Goal: Task Accomplishment & Management: Manage account settings

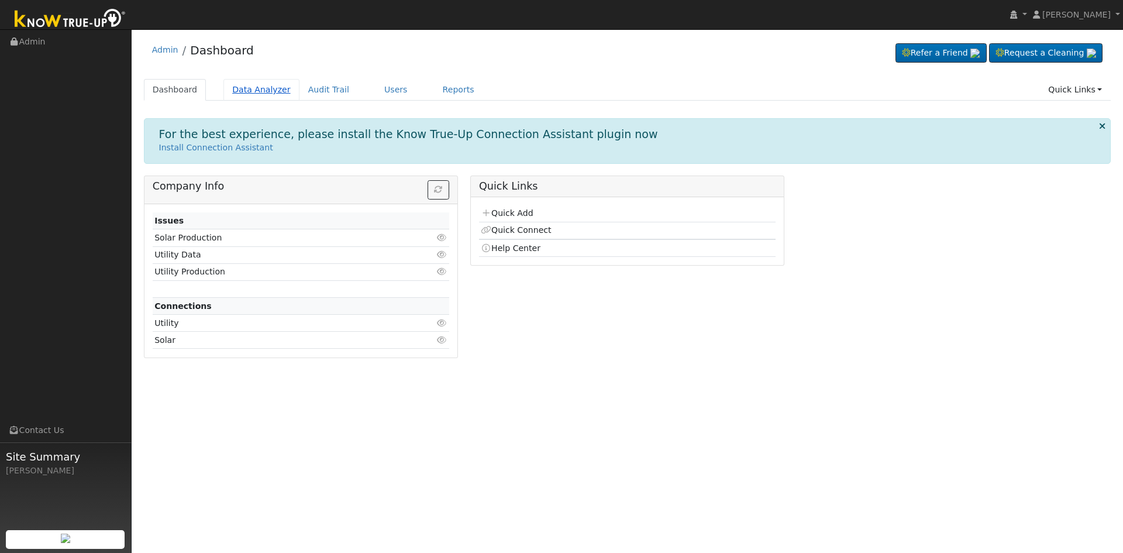
click at [245, 82] on link "Data Analyzer" at bounding box center [261, 90] width 76 height 22
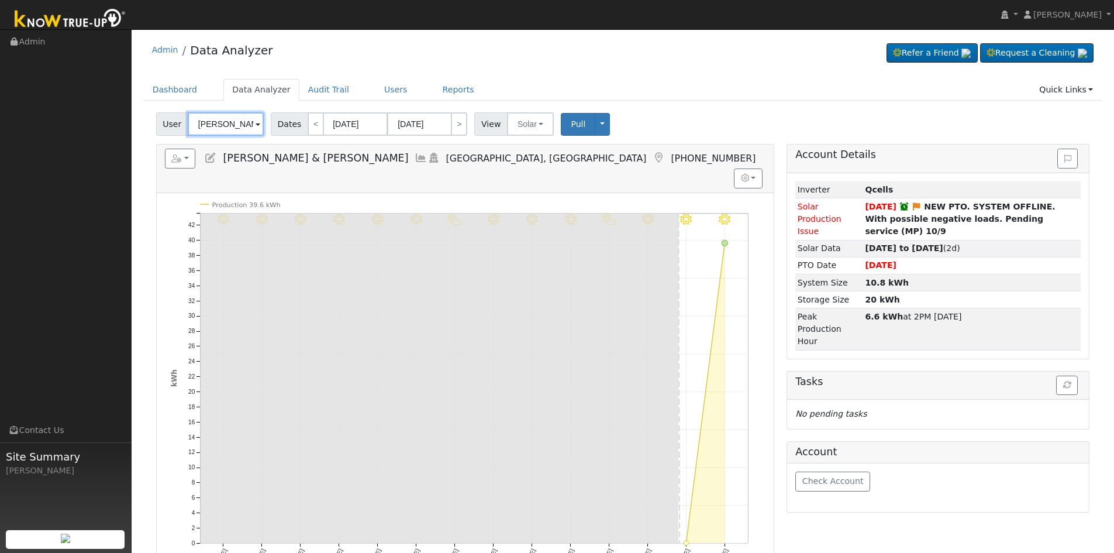
click at [231, 129] on input "Benjamin & Brooke Vargas Savala" at bounding box center [226, 123] width 76 height 23
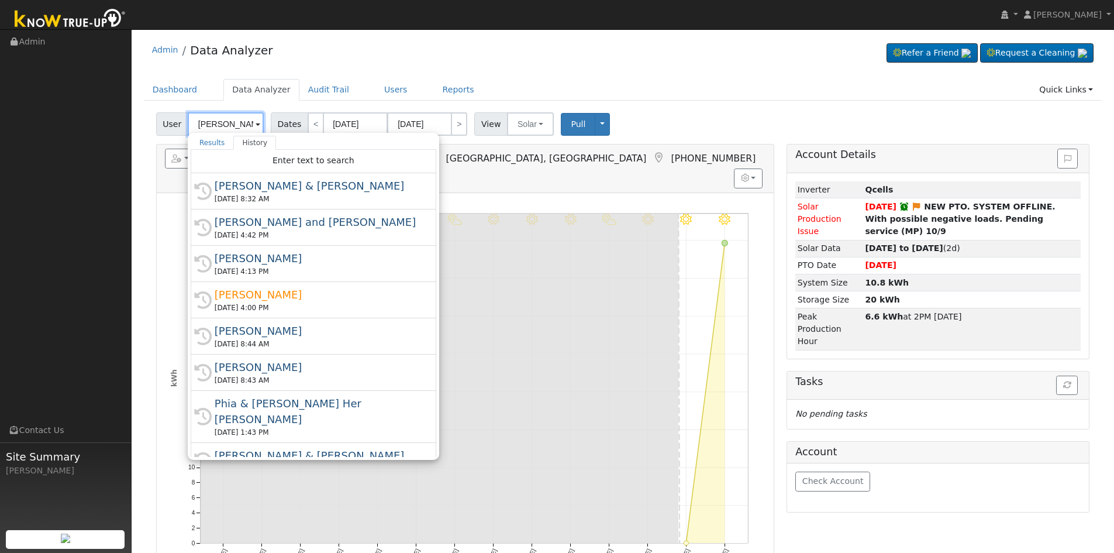
click at [231, 129] on input "Benjamin & Brooke Vargas Savala" at bounding box center [226, 123] width 76 height 23
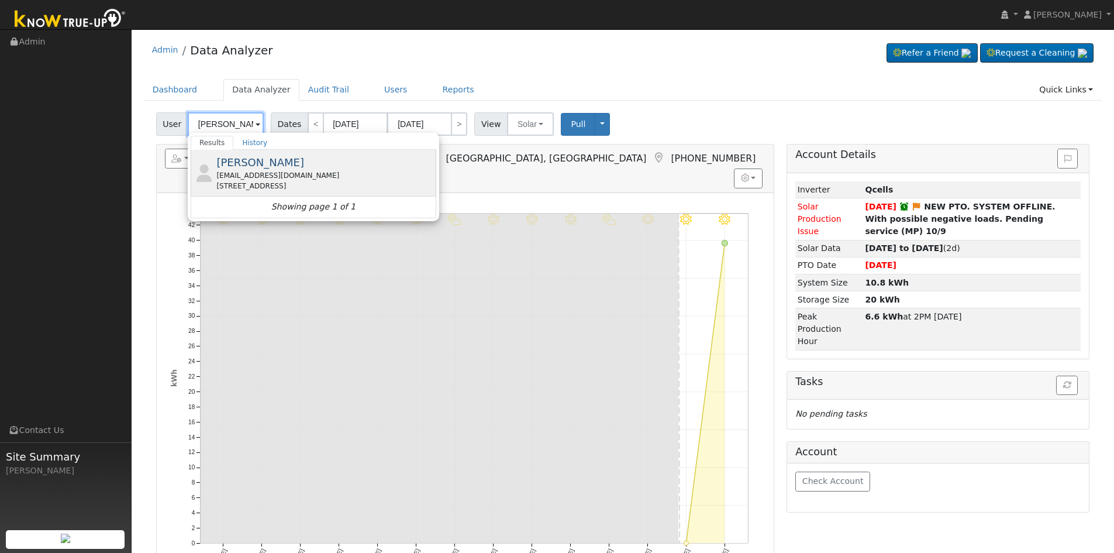
type input "[PERSON_NAME]"
click at [268, 178] on div "[EMAIL_ADDRESS][DOMAIN_NAME]" at bounding box center [324, 175] width 217 height 11
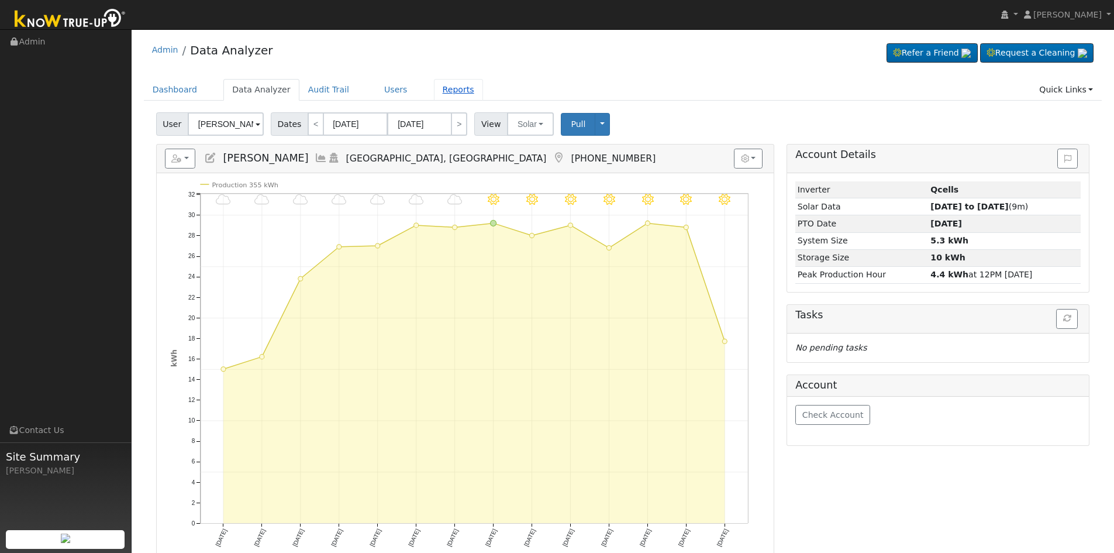
click at [434, 93] on link "Reports" at bounding box center [458, 90] width 49 height 22
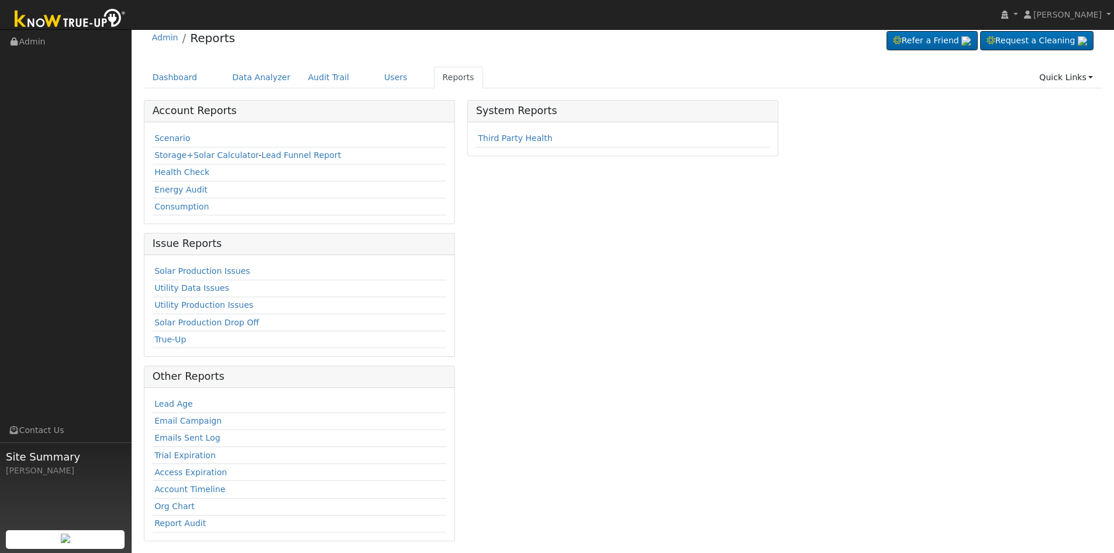
scroll to position [15, 0]
click at [199, 437] on link "Emails Sent Log" at bounding box center [187, 434] width 66 height 9
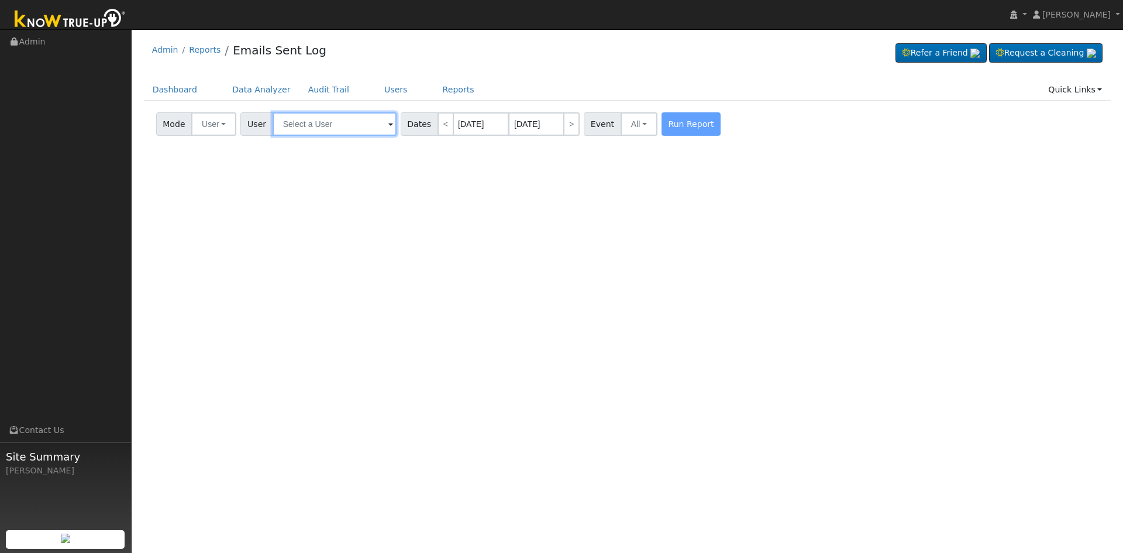
click at [309, 119] on input "text" at bounding box center [335, 123] width 124 height 23
paste input "rauljre4@gmail.com"
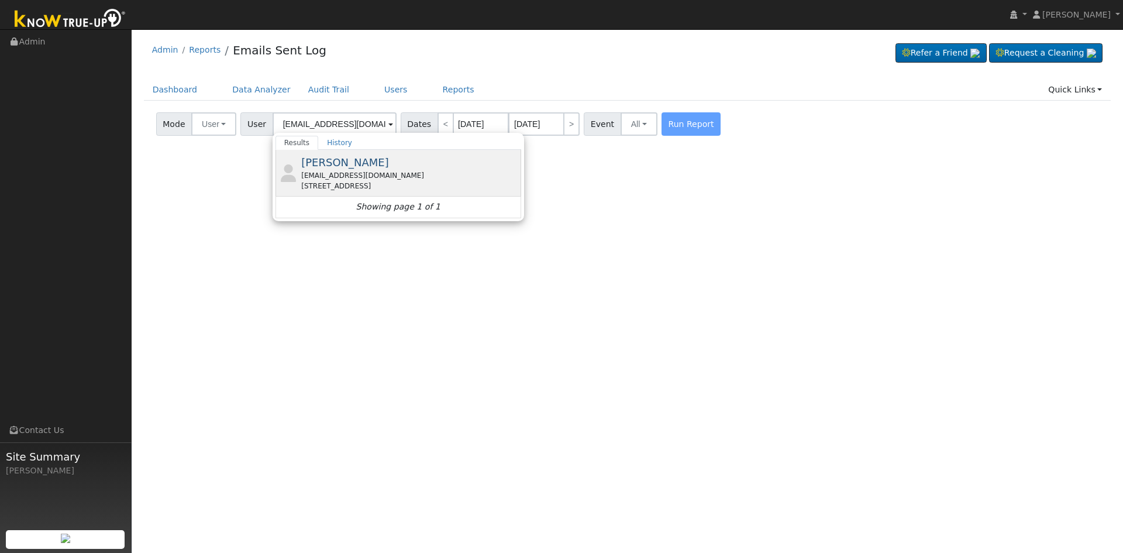
click at [296, 185] on div "Raul Nunez rauljre4@gmail.com 35559 Date Palm Street, Winchester, CA 92596" at bounding box center [399, 173] width 246 height 47
type input "Raul Nunez"
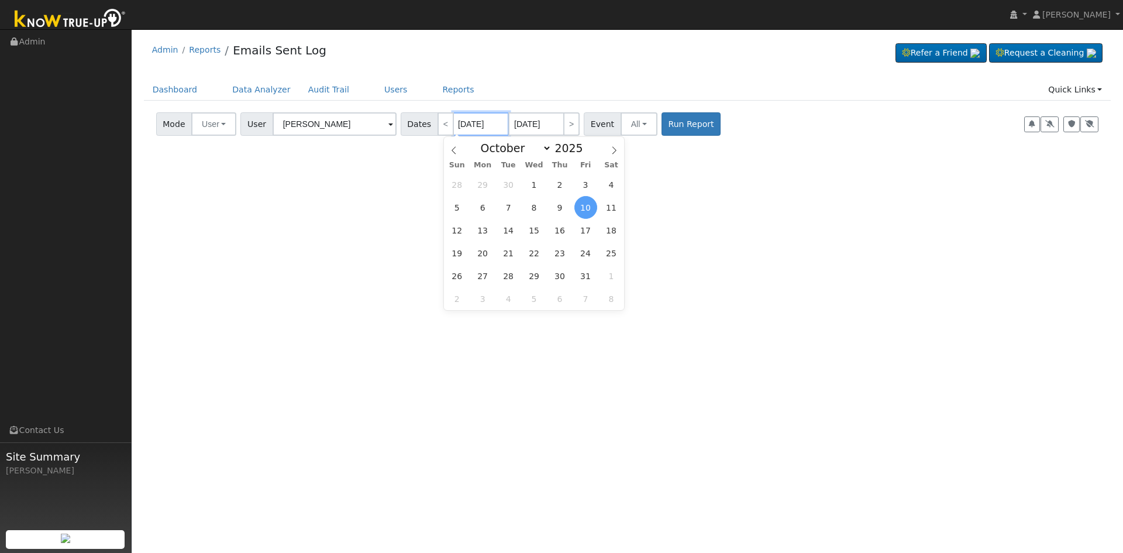
click at [465, 125] on input "[DATE]" at bounding box center [481, 123] width 56 height 23
click at [554, 188] on span "2" at bounding box center [560, 184] width 23 height 23
type input "[DATE]"
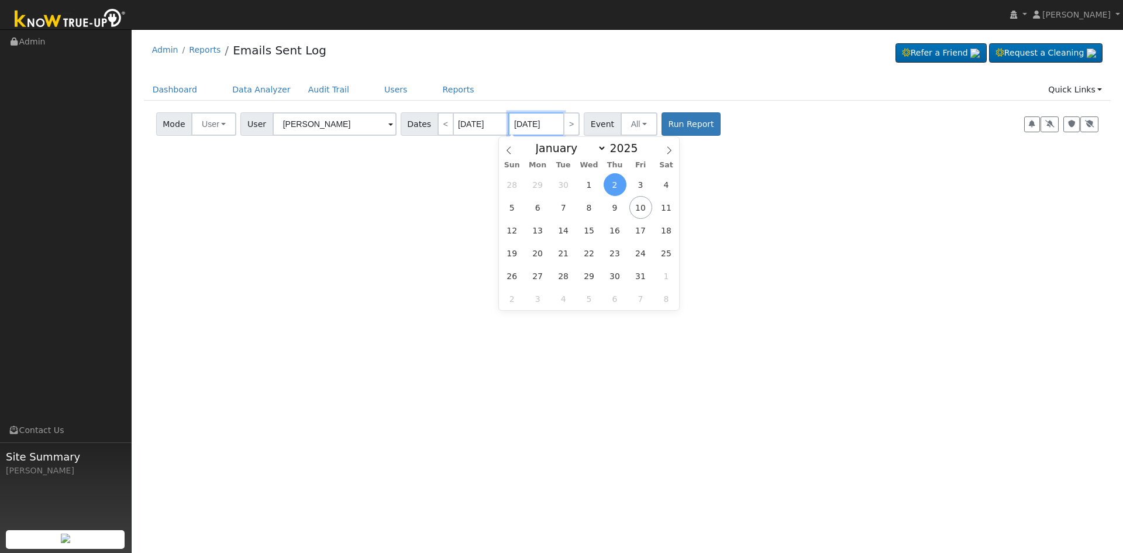
click at [522, 128] on input "[DATE]" at bounding box center [536, 123] width 56 height 23
click at [636, 205] on span "10" at bounding box center [640, 207] width 23 height 23
type input "[DATE]"
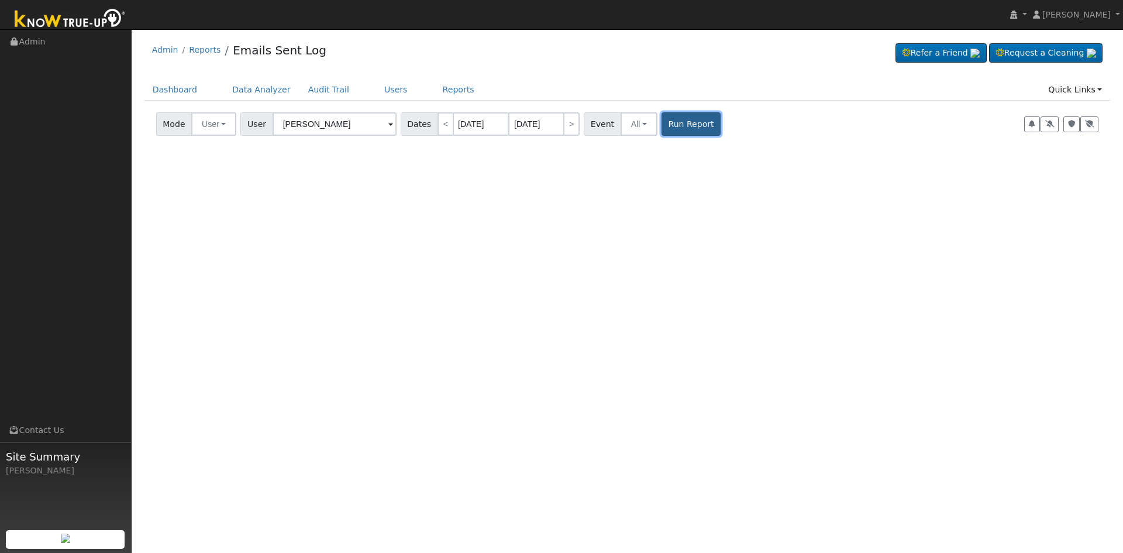
click at [662, 128] on button "Run Report" at bounding box center [691, 123] width 59 height 23
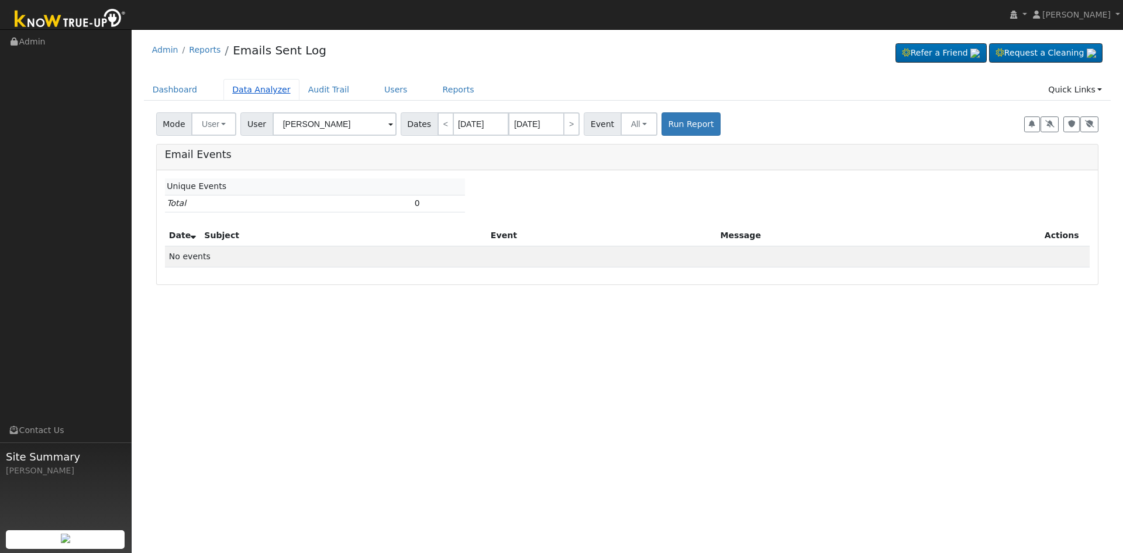
click at [261, 94] on link "Data Analyzer" at bounding box center [261, 90] width 76 height 22
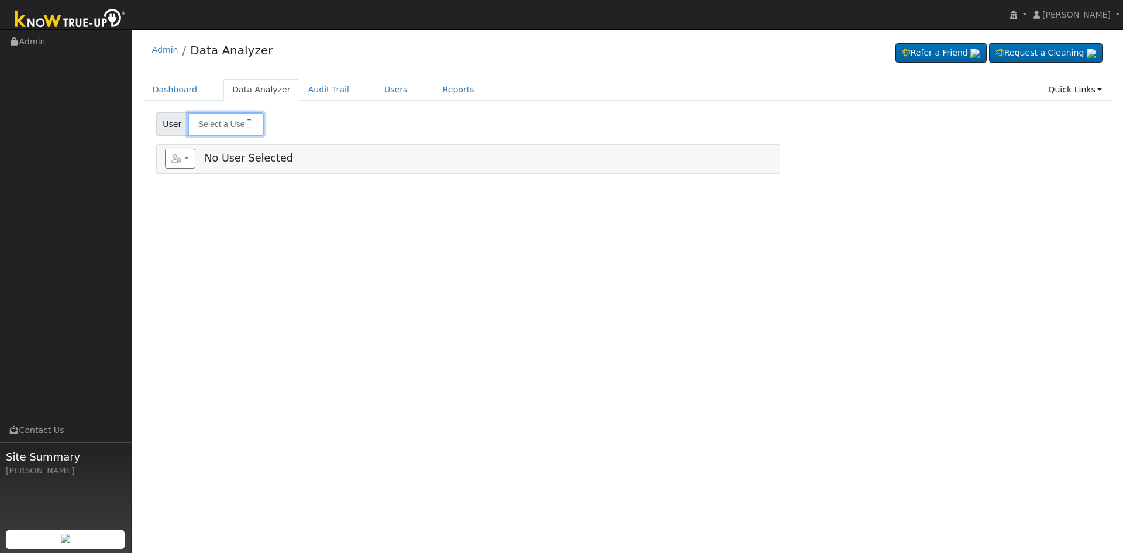
type input "[PERSON_NAME]"
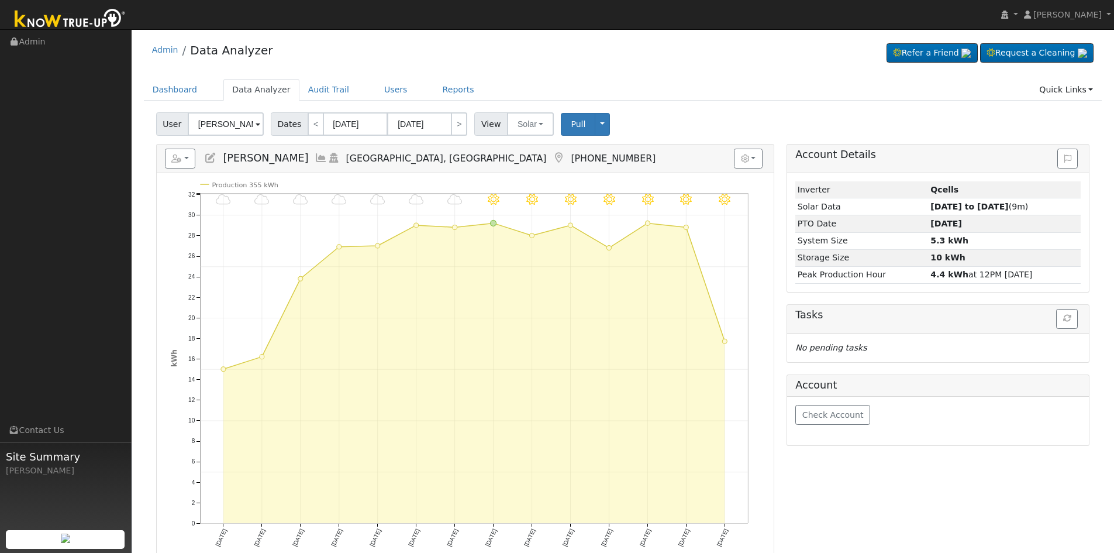
click at [211, 160] on icon at bounding box center [210, 158] width 13 height 11
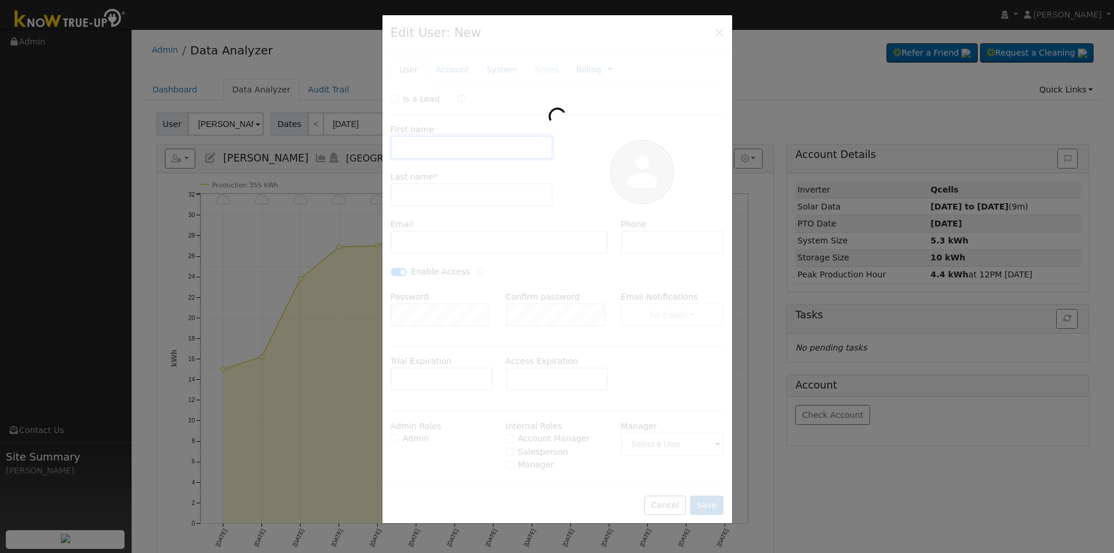
type input "02/09/2030"
type input "Raul"
type input "Nunez"
type input "rauljre4@gmail.com"
type input "619-779-3414"
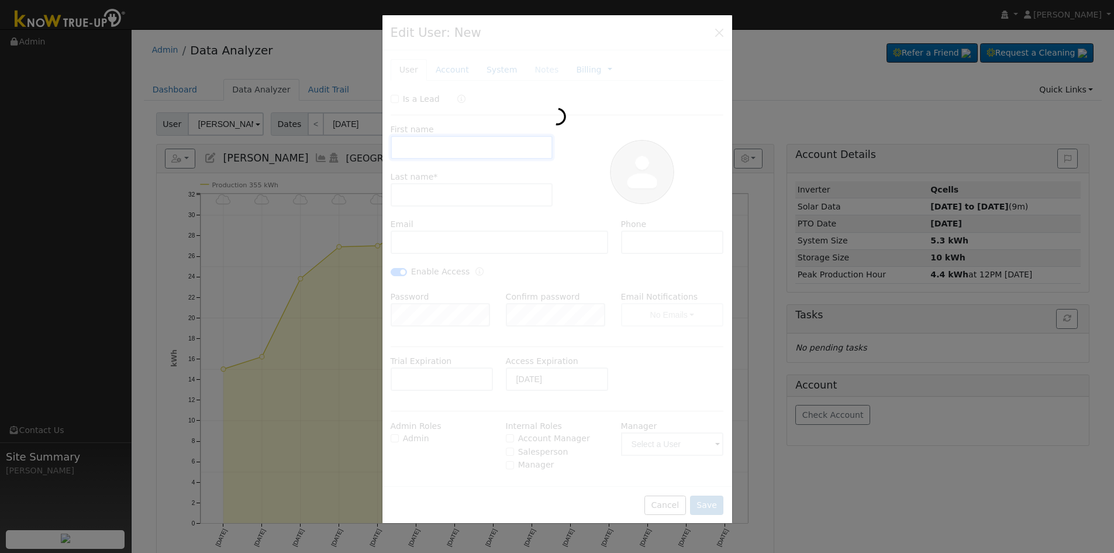
checkbox input "true"
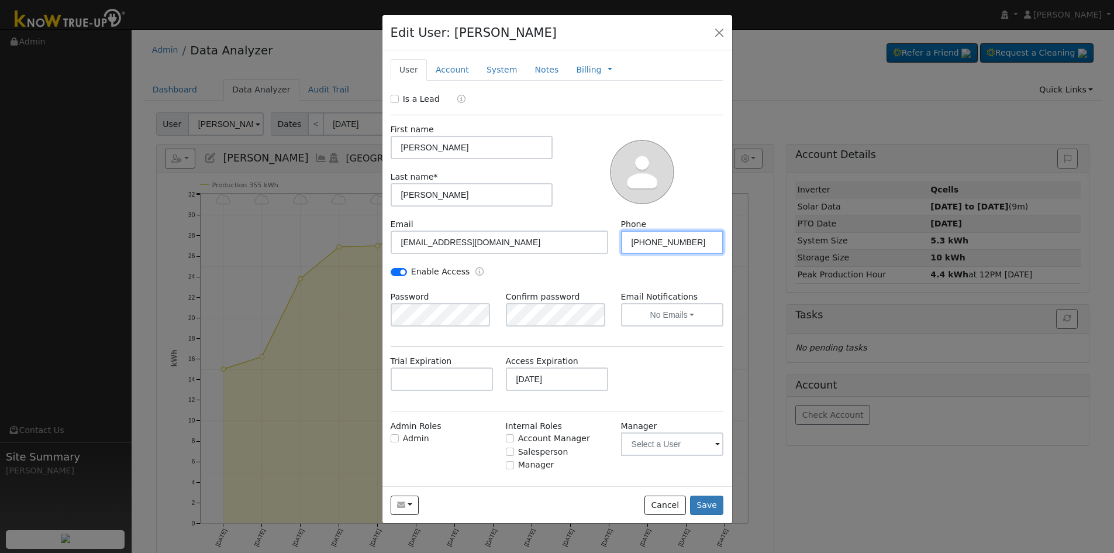
click at [683, 246] on input "619-779-3414" at bounding box center [672, 241] width 103 height 23
click at [667, 316] on button "No Emails" at bounding box center [672, 314] width 103 height 23
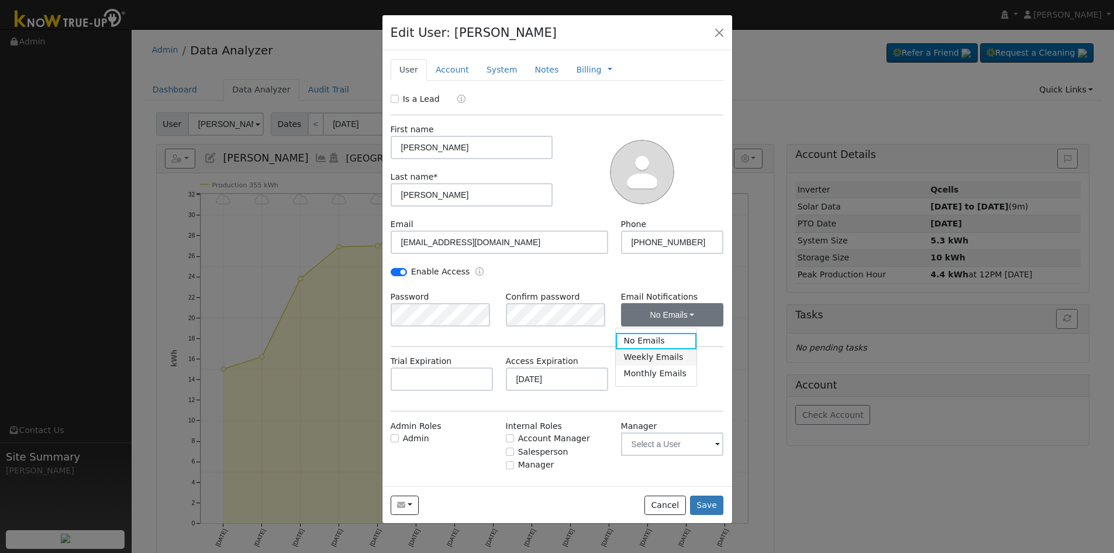
click at [672, 361] on link "Weekly Emails" at bounding box center [656, 357] width 81 height 16
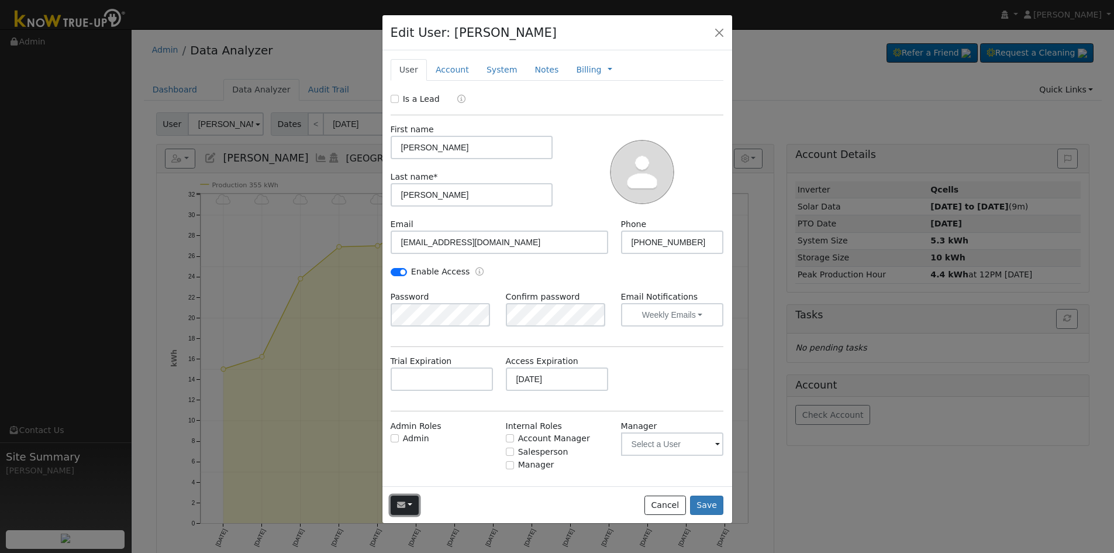
click at [397, 502] on icon "button" at bounding box center [401, 505] width 8 height 8
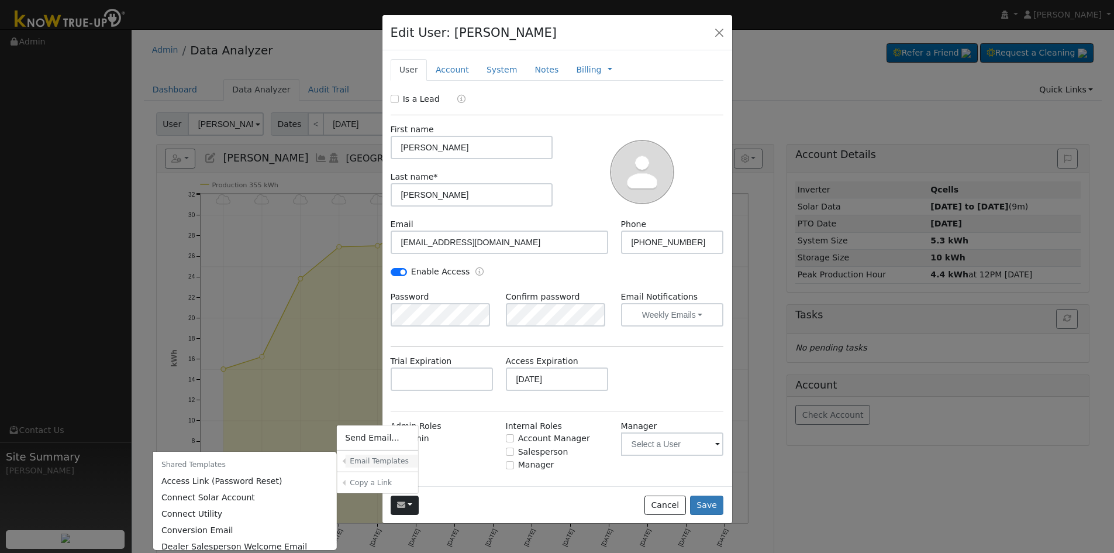
click at [394, 462] on h6 "Email Templates" at bounding box center [380, 461] width 60 height 9
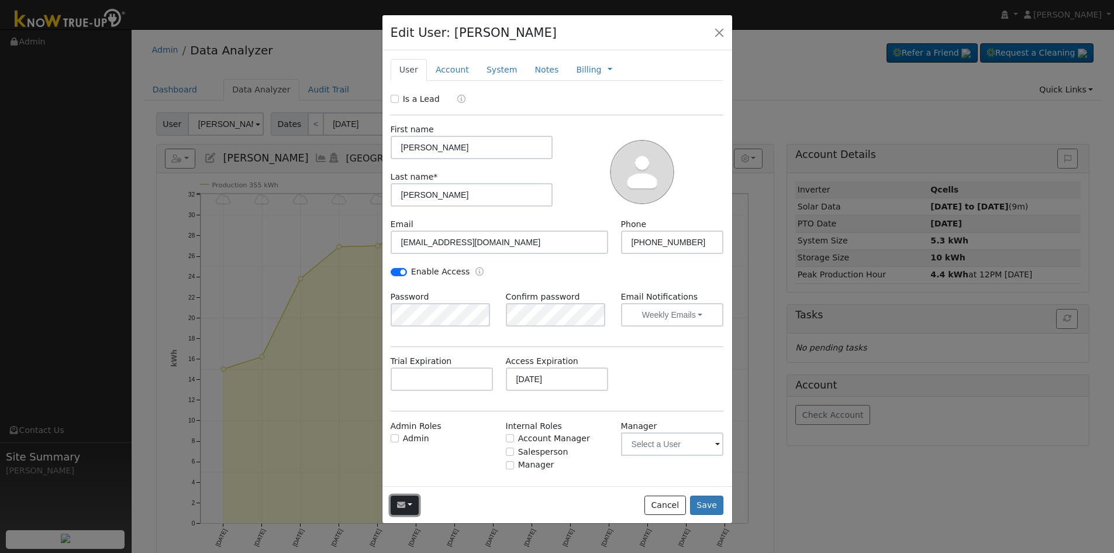
click at [407, 510] on button "button" at bounding box center [405, 505] width 29 height 20
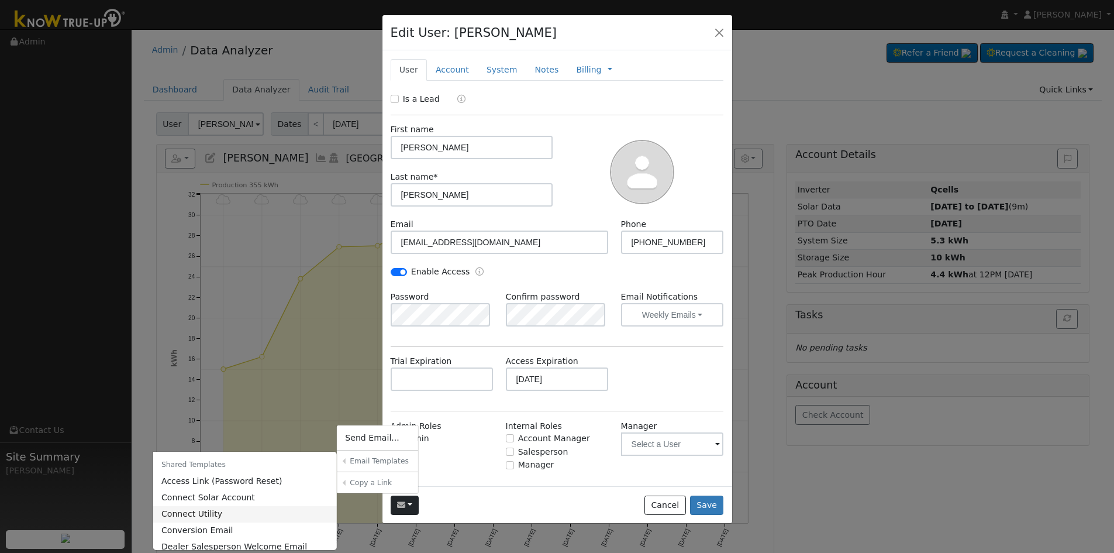
click at [250, 515] on link "Connect Utility" at bounding box center [245, 514] width 184 height 16
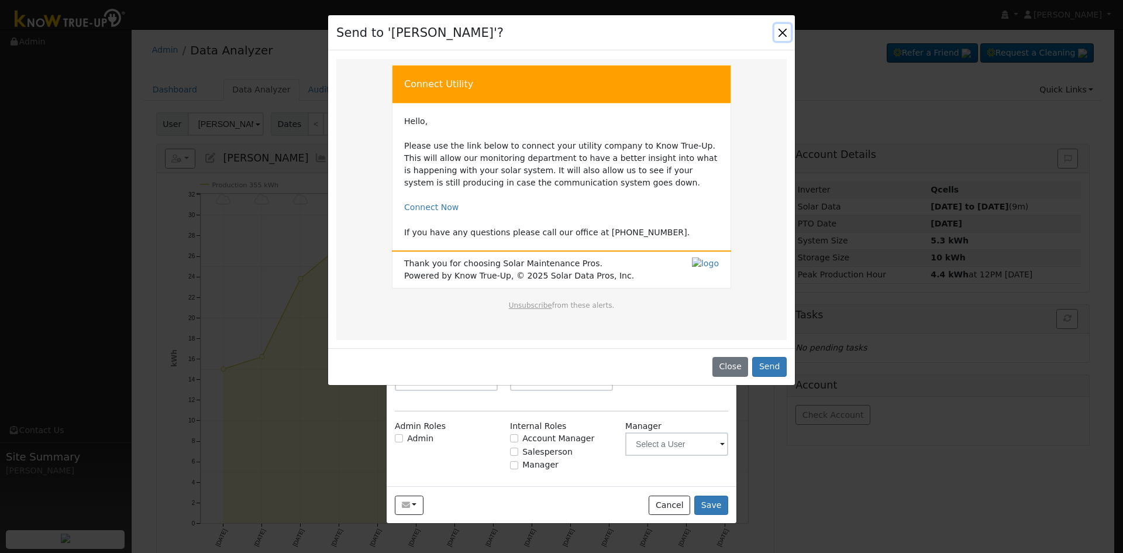
click at [782, 35] on button "Close" at bounding box center [782, 32] width 16 height 16
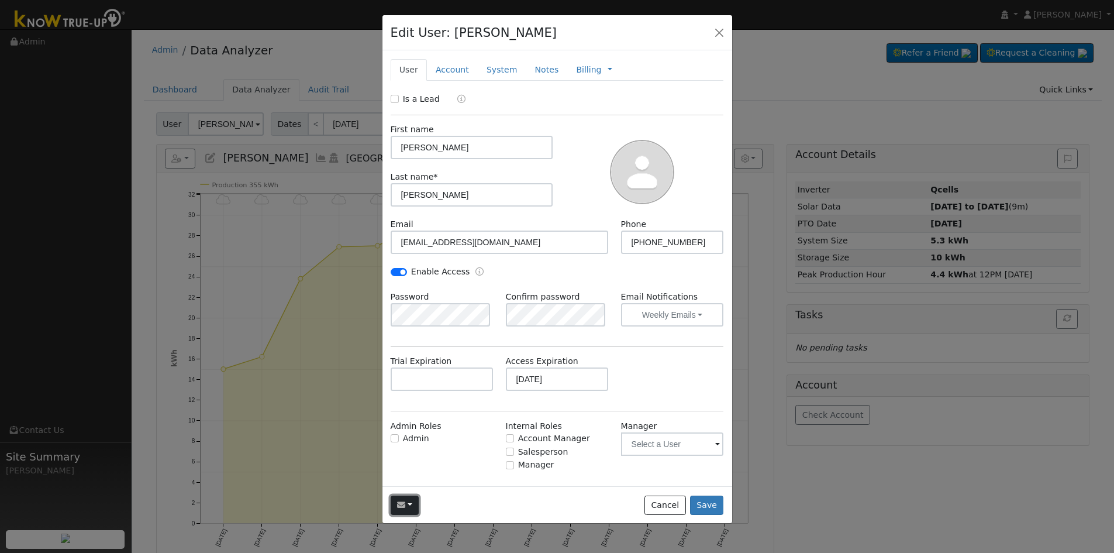
click at [404, 503] on icon "button" at bounding box center [401, 505] width 8 height 8
click at [453, 60] on link "Account" at bounding box center [452, 70] width 51 height 22
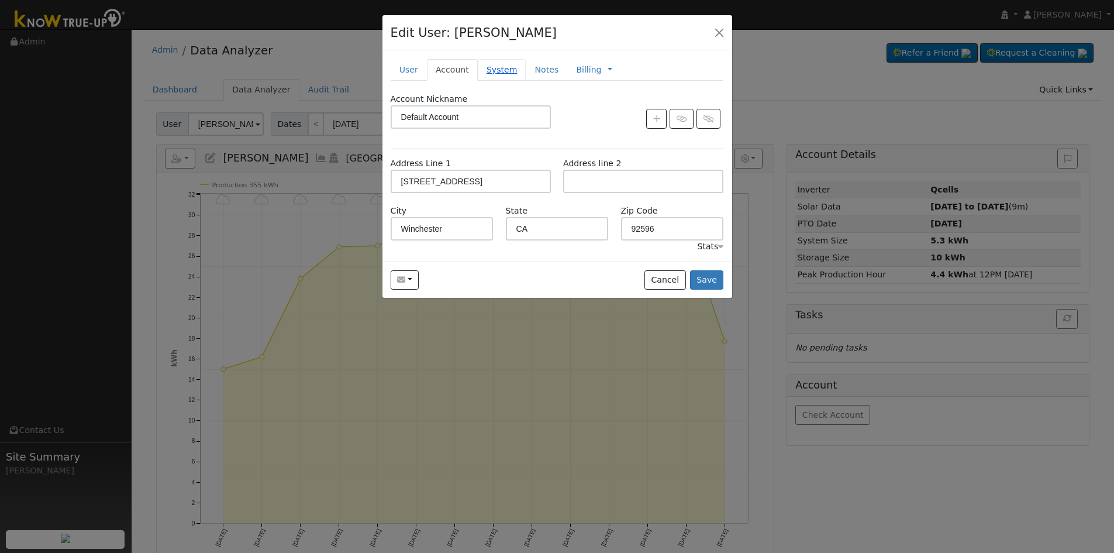
click at [507, 66] on link "System" at bounding box center [502, 70] width 49 height 22
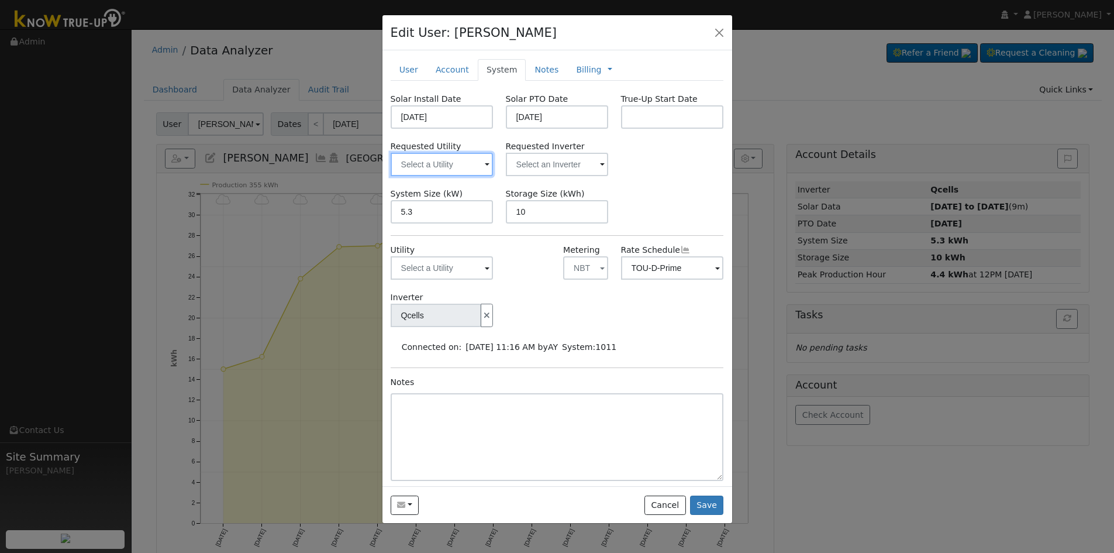
click at [481, 168] on input "text" at bounding box center [442, 164] width 103 height 23
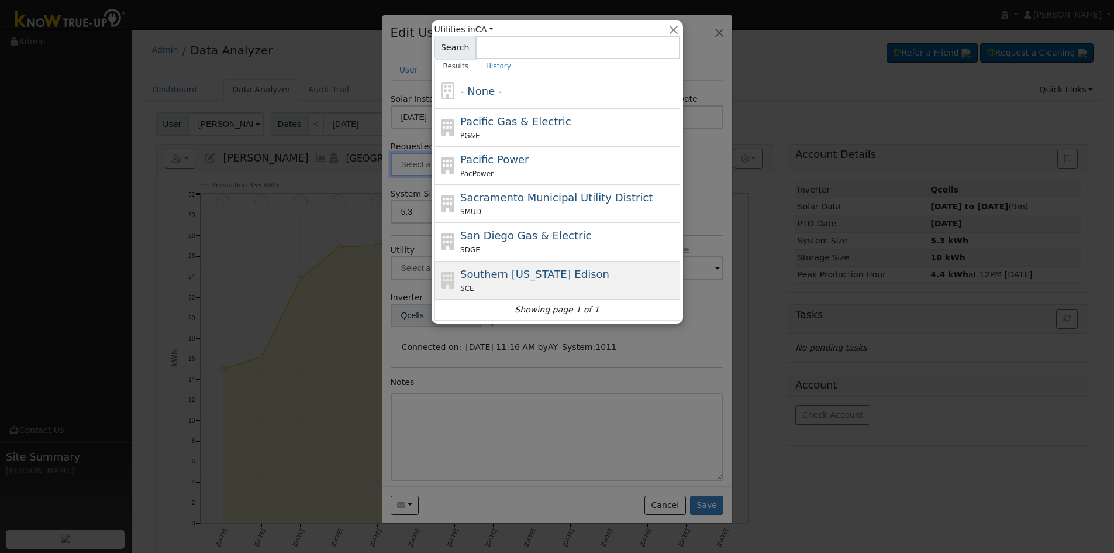
click at [613, 267] on div "Southern California Edison SCE" at bounding box center [568, 280] width 217 height 28
type input "Southern California Edison"
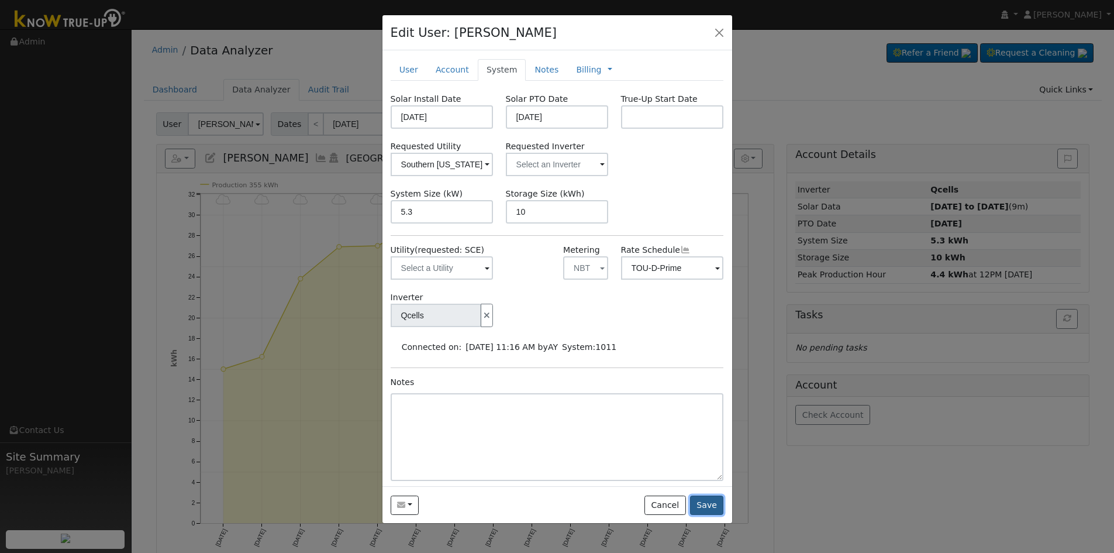
click at [717, 511] on button "Save" at bounding box center [707, 505] width 34 height 20
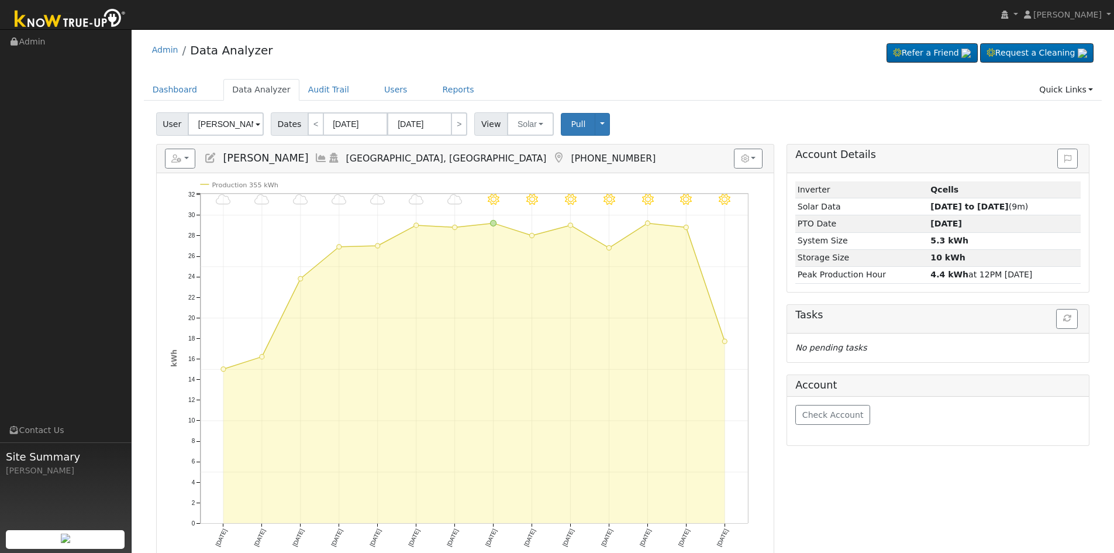
click at [204, 156] on icon at bounding box center [210, 158] width 13 height 11
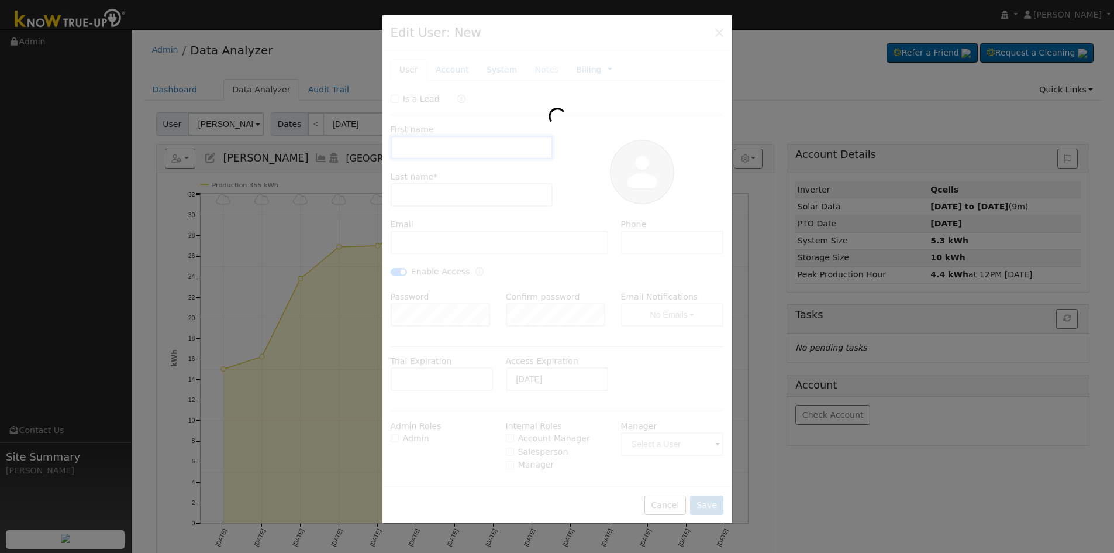
type input "[PERSON_NAME]"
type input "Nunez"
type input "[EMAIL_ADDRESS][DOMAIN_NAME]"
type input "619-779-3414"
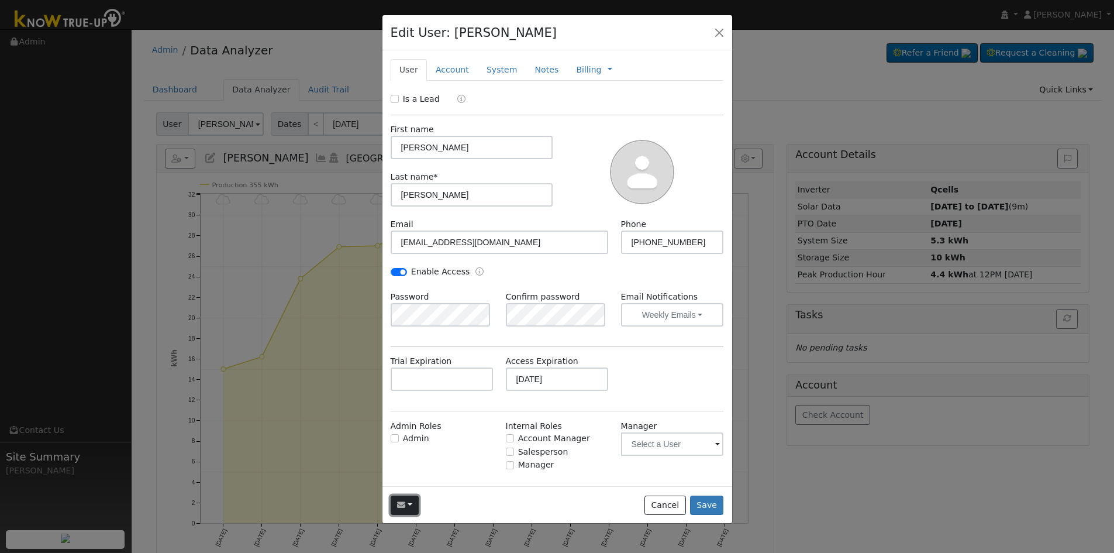
click at [410, 504] on button "button" at bounding box center [405, 505] width 29 height 20
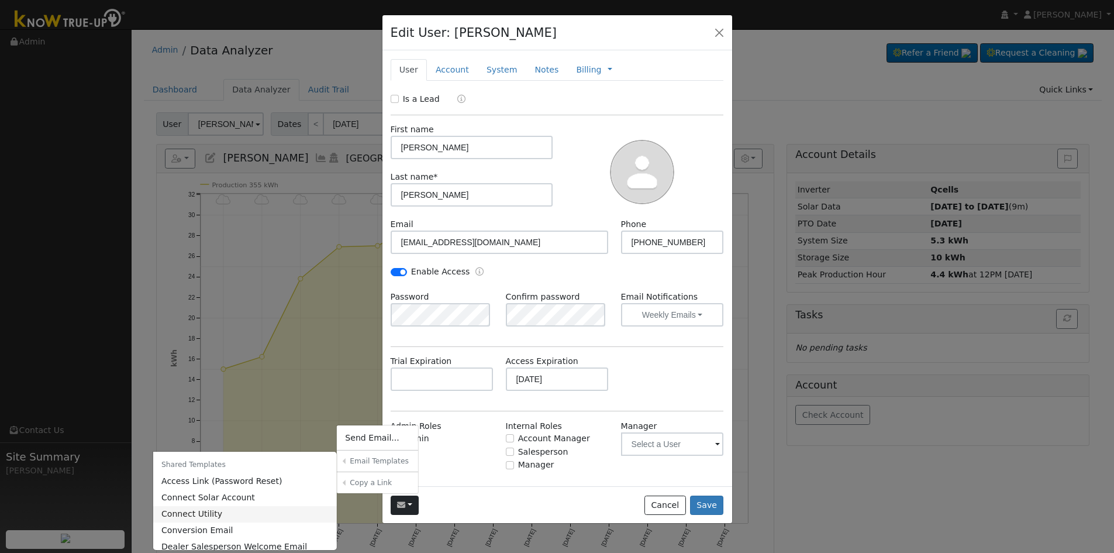
click at [278, 512] on link "Connect Utility" at bounding box center [245, 514] width 184 height 16
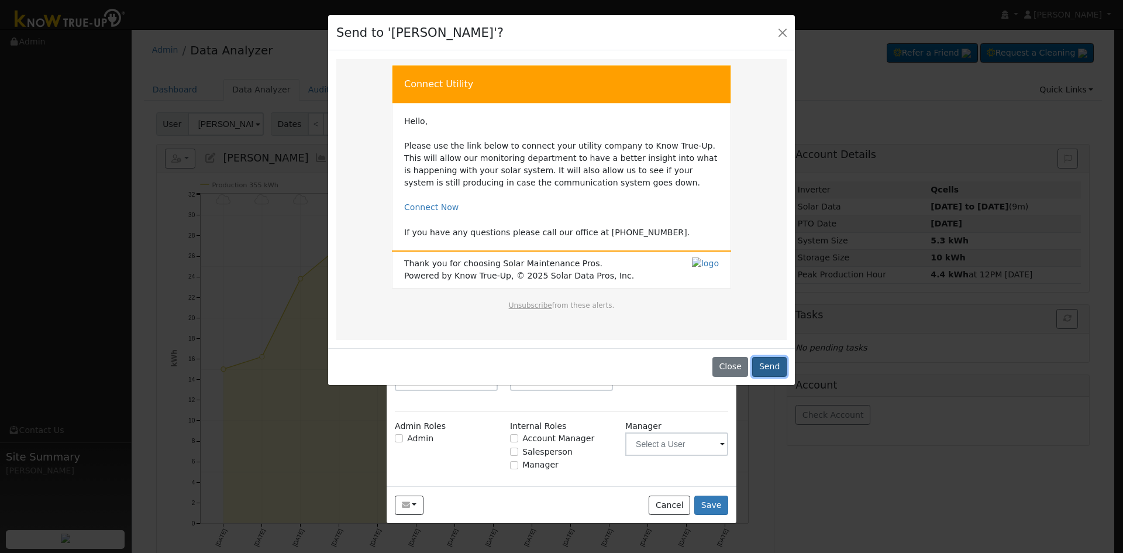
click at [759, 358] on button "Send" at bounding box center [769, 367] width 35 height 20
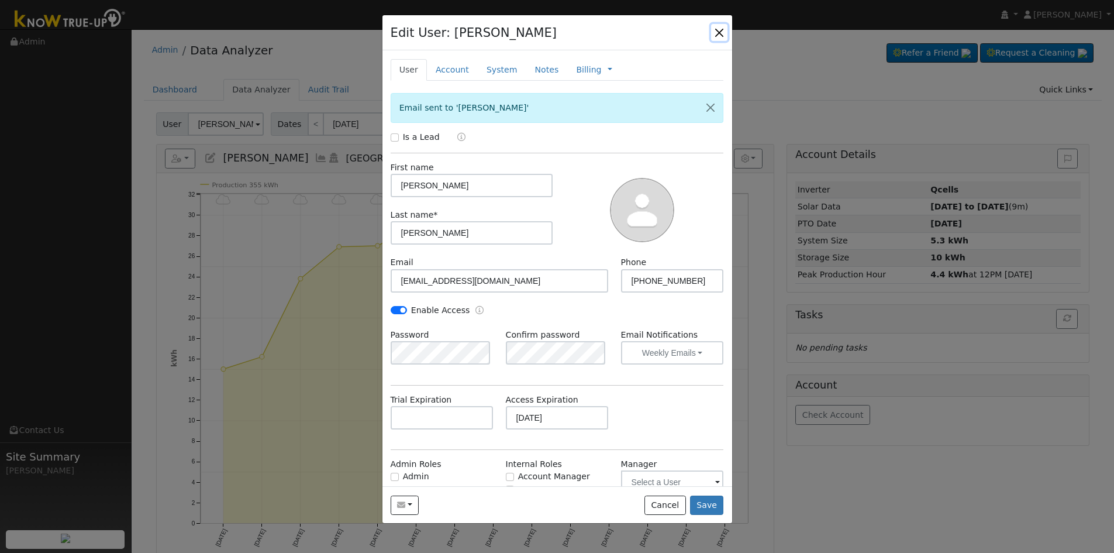
click at [723, 32] on button "button" at bounding box center [719, 32] width 16 height 16
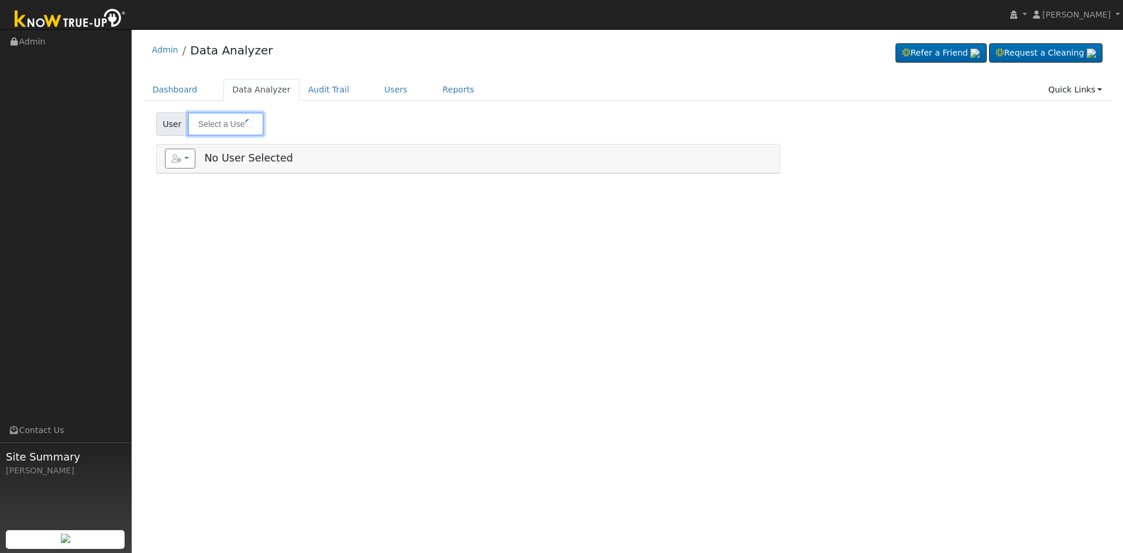
type input "Raul Nunez"
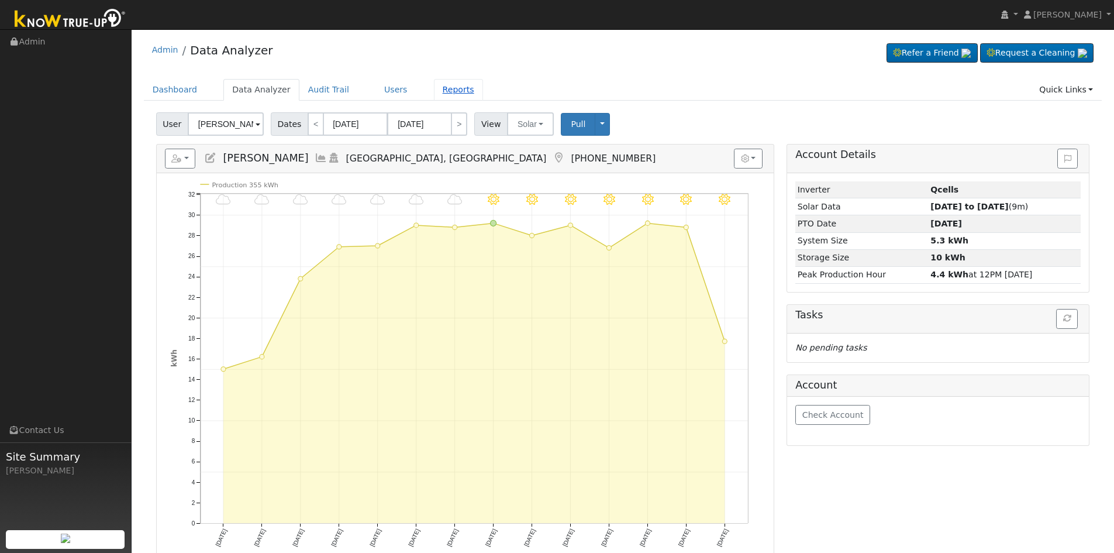
click at [438, 90] on link "Reports" at bounding box center [458, 90] width 49 height 22
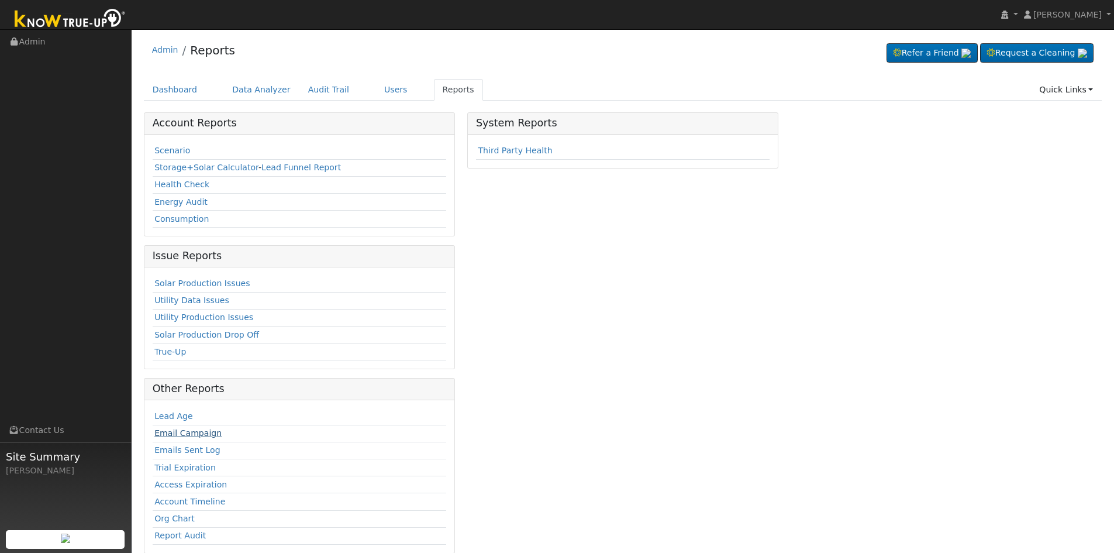
click at [203, 435] on link "Email Campaign" at bounding box center [187, 432] width 67 height 9
click at [181, 458] on td "Emails Sent Log" at bounding box center [300, 450] width 294 height 17
click at [179, 448] on link "Emails Sent Log" at bounding box center [187, 449] width 66 height 9
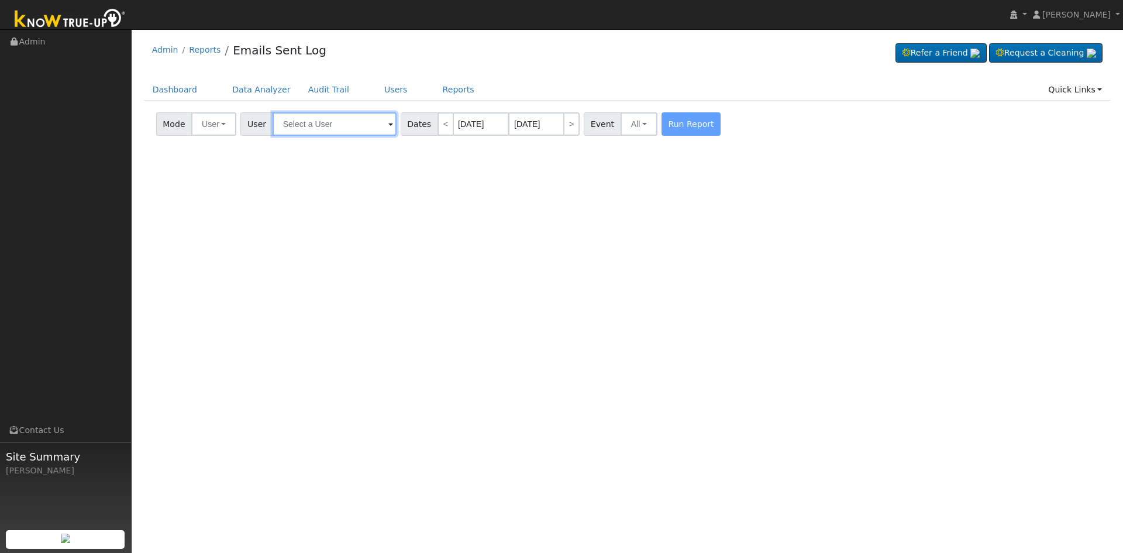
click at [364, 122] on input "text" at bounding box center [335, 123] width 124 height 23
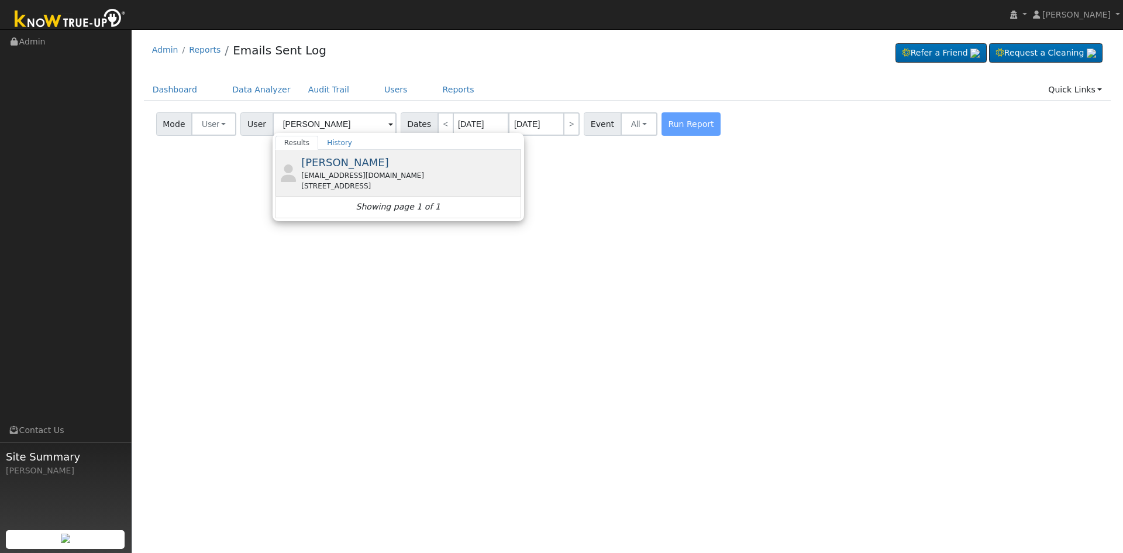
click at [339, 168] on span "[PERSON_NAME]" at bounding box center [345, 162] width 88 height 12
type input "[PERSON_NAME]"
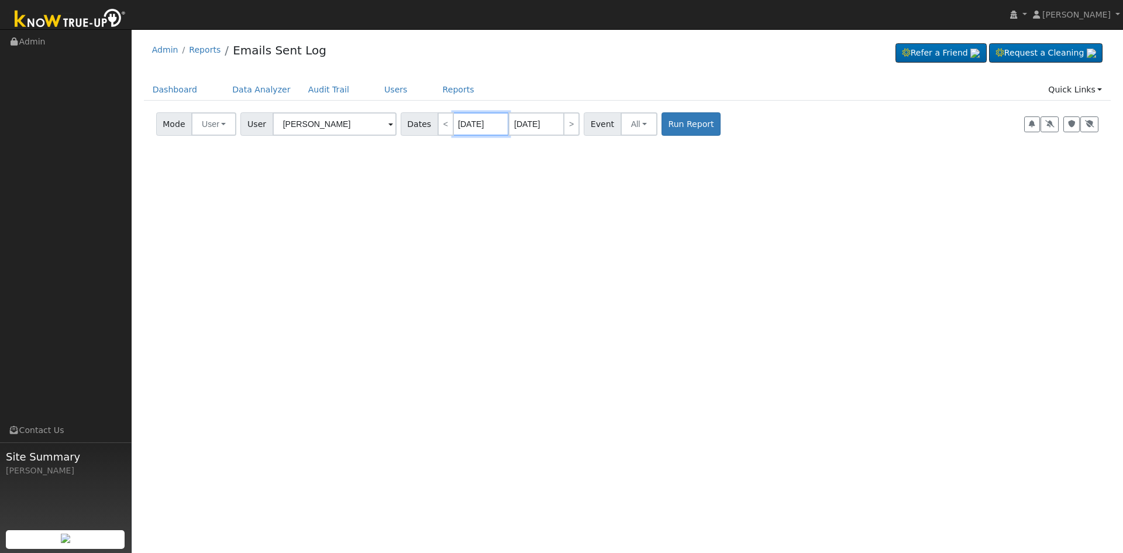
click at [467, 123] on input "[DATE]" at bounding box center [481, 123] width 56 height 23
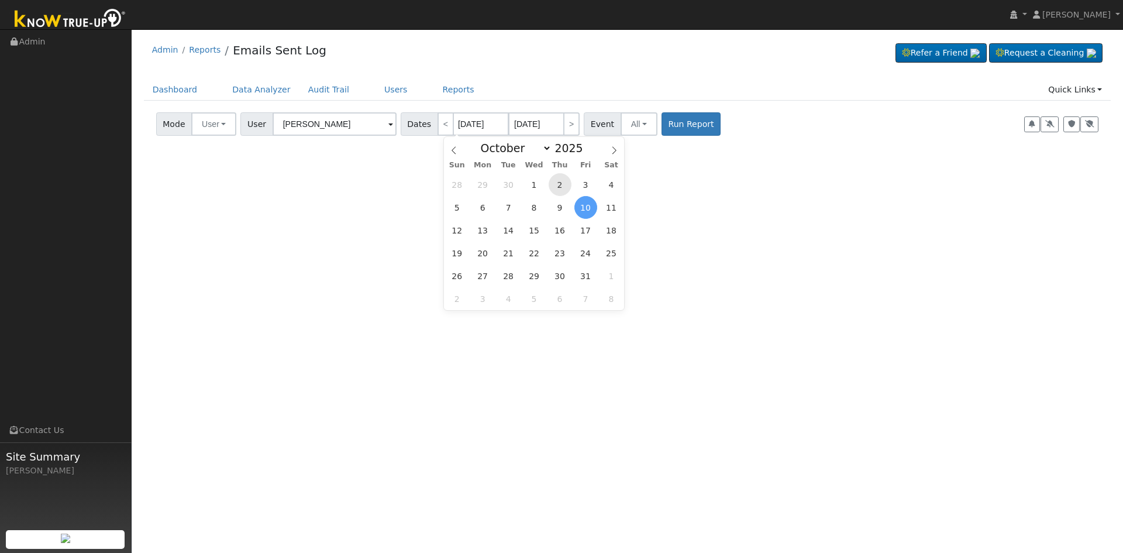
click at [557, 182] on span "2" at bounding box center [560, 184] width 23 height 23
type input "[DATE]"
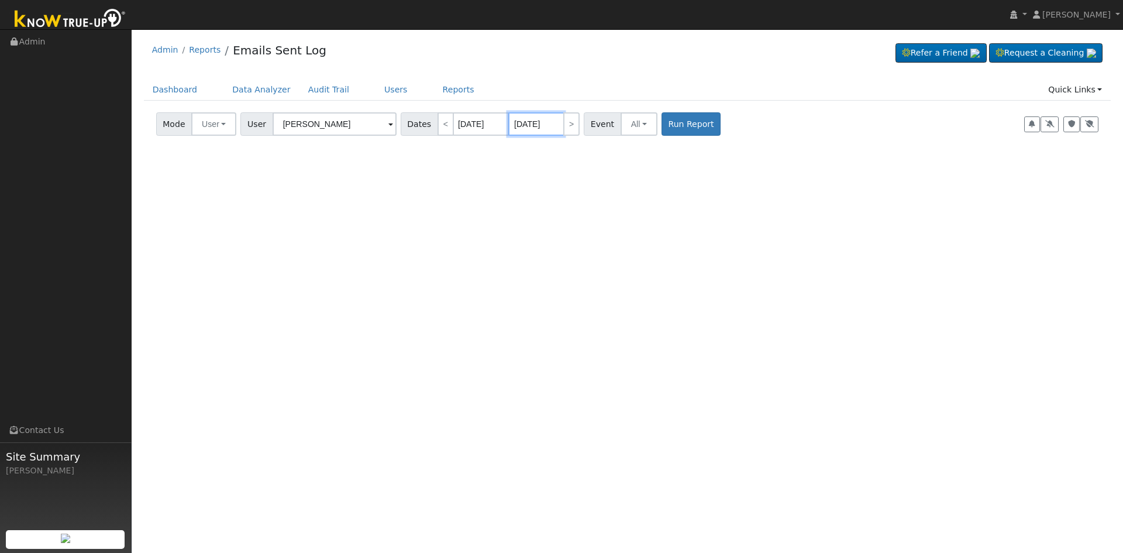
click at [515, 120] on input "[DATE]" at bounding box center [536, 123] width 56 height 23
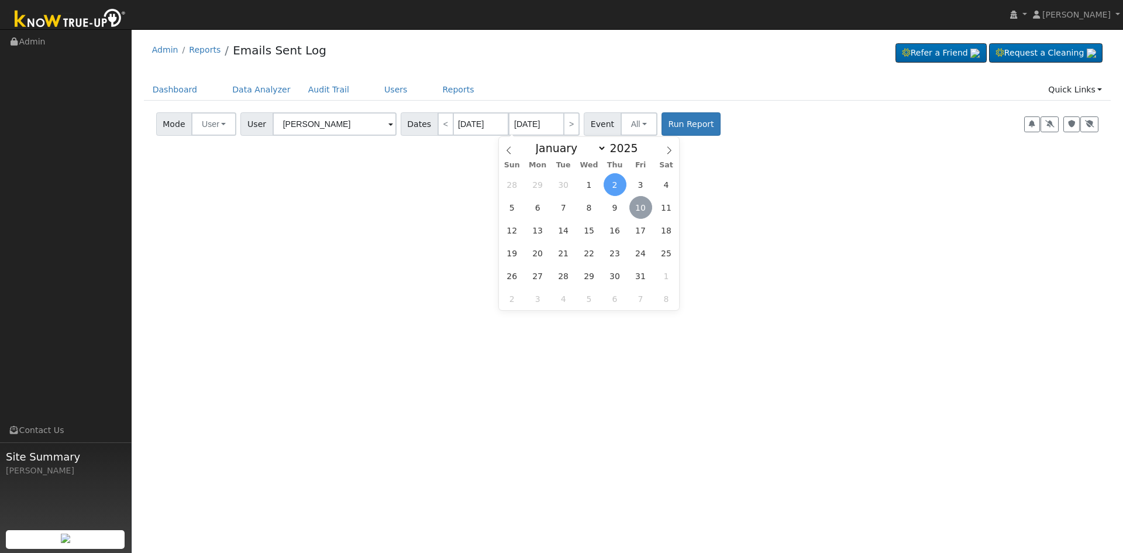
click at [643, 209] on span "10" at bounding box center [640, 207] width 23 height 23
type input "[DATE]"
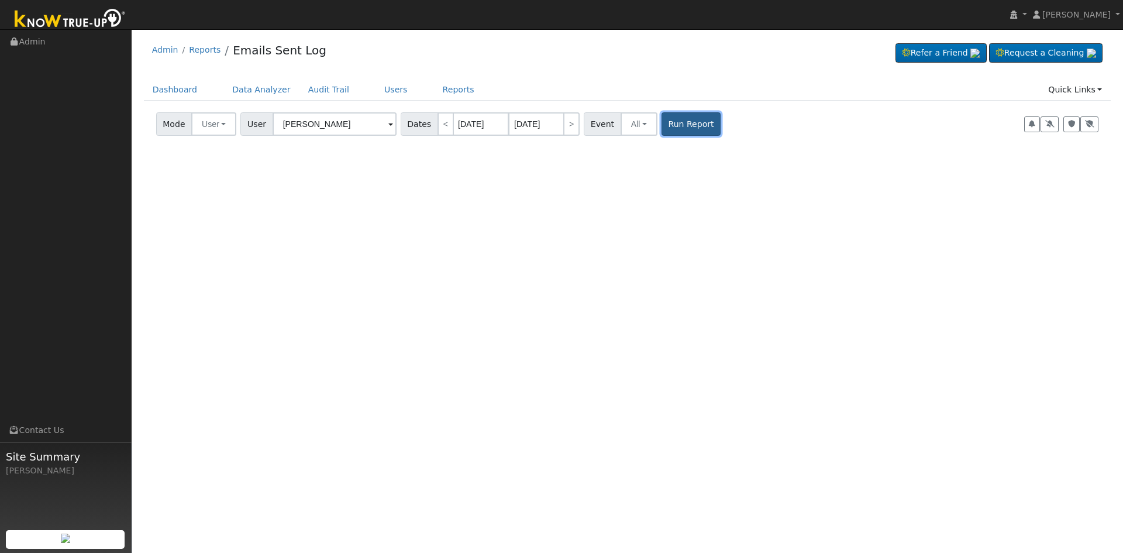
click at [674, 127] on button "Run Report" at bounding box center [691, 123] width 59 height 23
